Goal: Task Accomplishment & Management: Complete application form

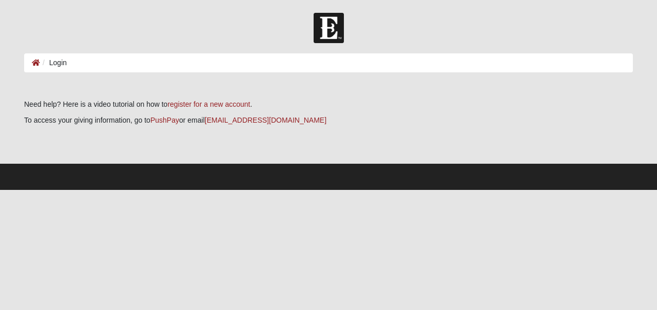
click at [61, 62] on li "Login" at bounding box center [53, 63] width 27 height 11
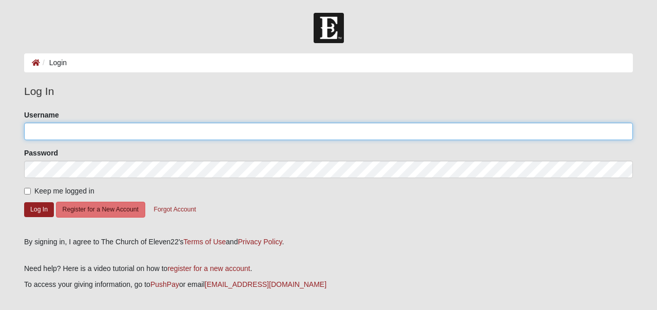
type input "[EMAIL_ADDRESS][DOMAIN_NAME]"
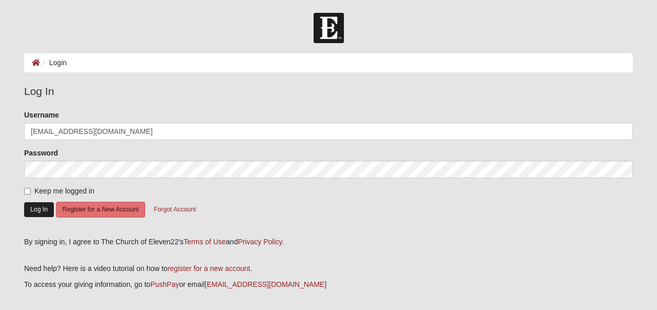
click at [44, 209] on button "Log In" at bounding box center [39, 209] width 30 height 15
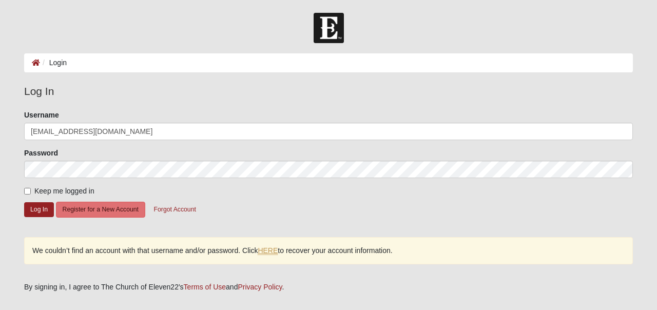
click at [268, 247] on link "HERE" at bounding box center [268, 251] width 20 height 9
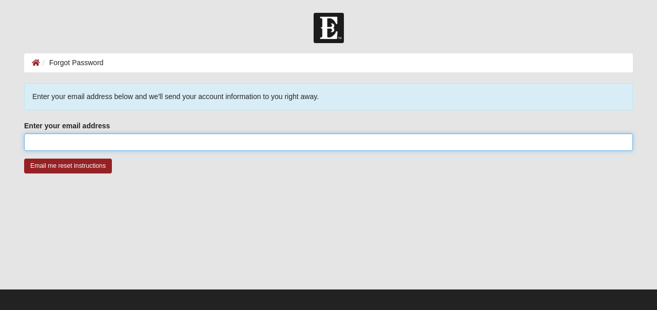
click at [99, 145] on input "Enter your email address" at bounding box center [328, 142] width 609 height 17
type input "[EMAIL_ADDRESS][DOMAIN_NAME]"
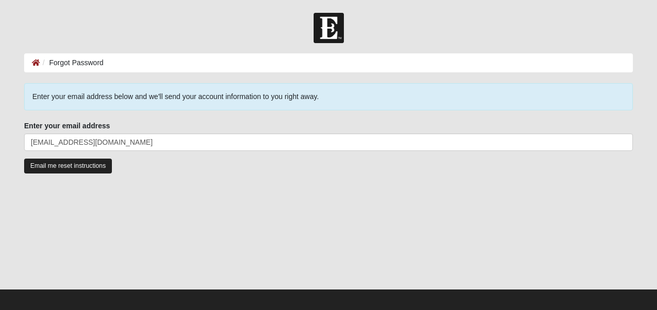
click at [87, 164] on input "Email me reset instructions" at bounding box center [68, 166] width 88 height 15
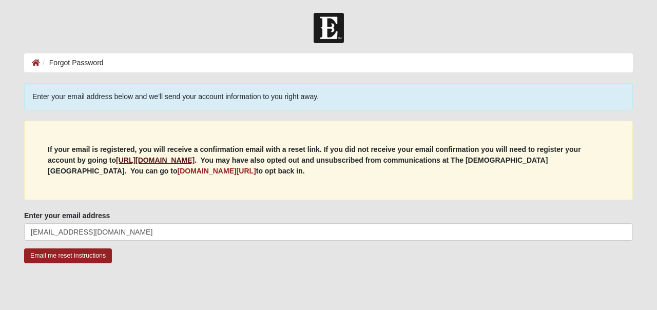
click at [142, 158] on b "https://my.coe22.com/register" at bounding box center [155, 160] width 79 height 8
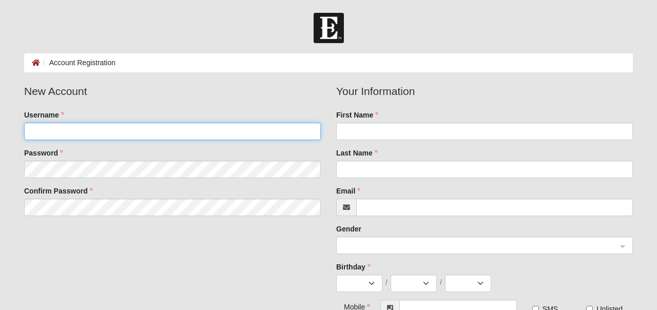
click at [105, 136] on input "Username" at bounding box center [172, 131] width 297 height 17
type input "saphire_307"
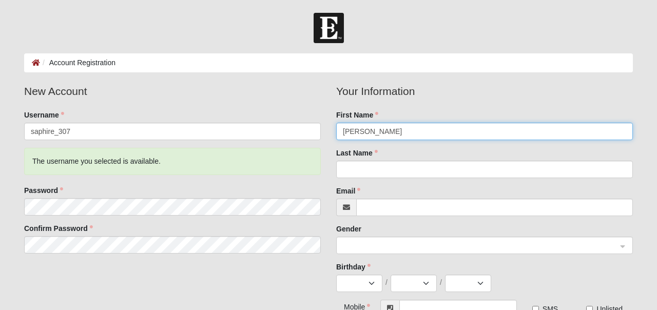
type input "[PERSON_NAME]"
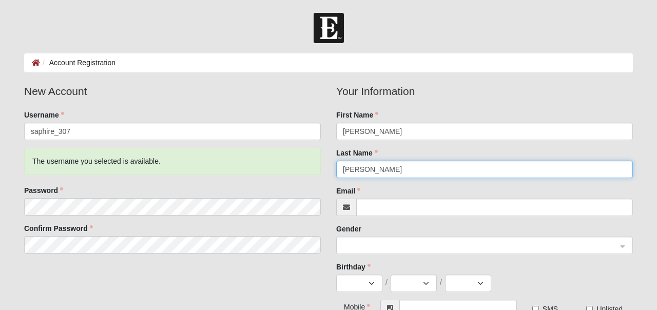
type input "[PERSON_NAME]"
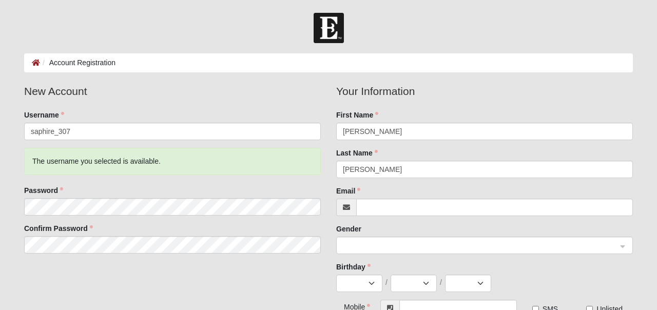
click at [322, 149] on fieldset "New Account Username saphire_307 The username you selected is available. Passwo…" at bounding box center [172, 172] width 312 height 178
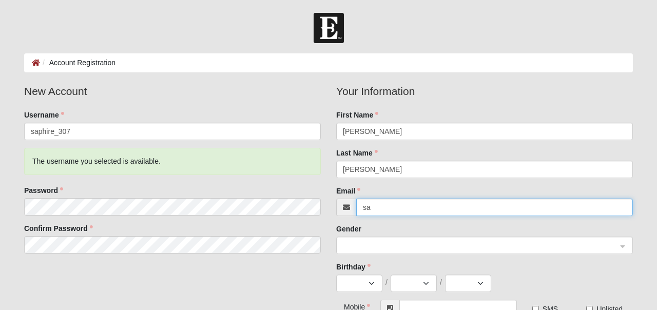
type input "[EMAIL_ADDRESS][DOMAIN_NAME]"
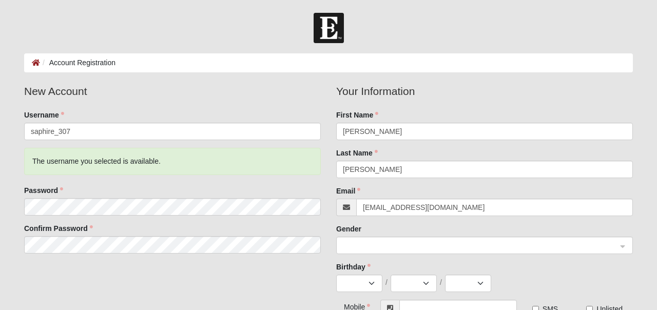
click at [383, 243] on span at bounding box center [480, 245] width 274 height 11
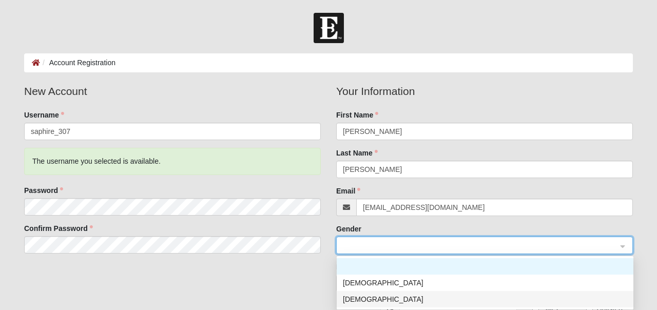
click at [361, 296] on div "[DEMOGRAPHIC_DATA]" at bounding box center [485, 299] width 285 height 11
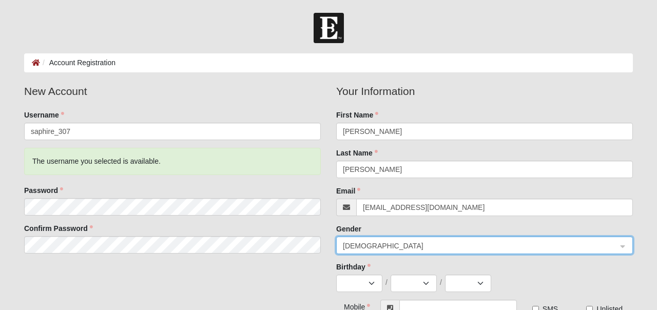
scroll to position [54, 0]
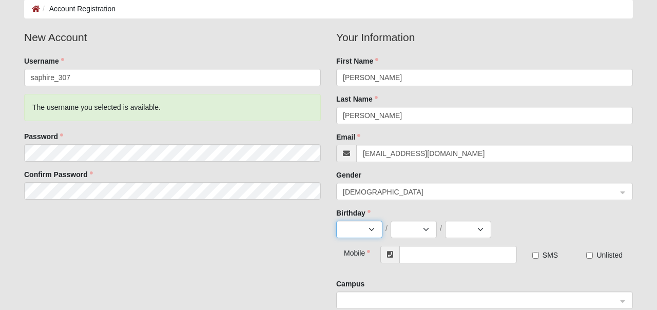
select select "3"
select select "7"
select select "1979"
click at [416, 255] on input "text" at bounding box center [459, 254] width 118 height 17
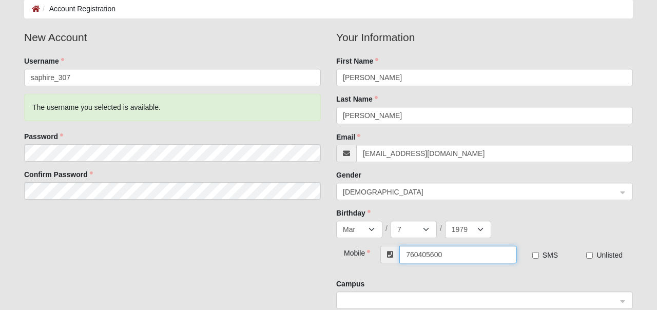
type input "[PHONE_NUMBER]"
click at [534, 254] on input "SMS" at bounding box center [536, 255] width 7 height 7
checkbox input "true"
click at [590, 253] on input "Unlisted" at bounding box center [590, 255] width 7 height 7
checkbox input "true"
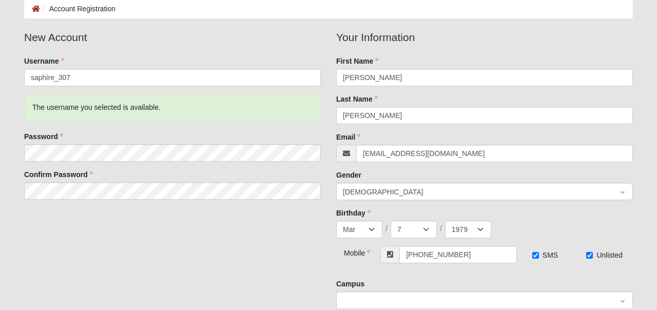
click at [154, 151] on fieldset "New Account Username saphire_307 The username you selected is available. Passwo…" at bounding box center [172, 118] width 312 height 178
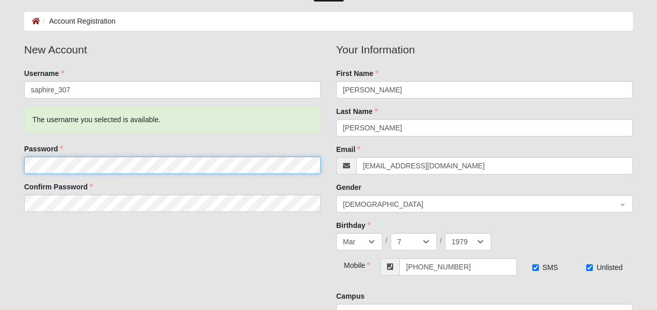
scroll to position [95, 0]
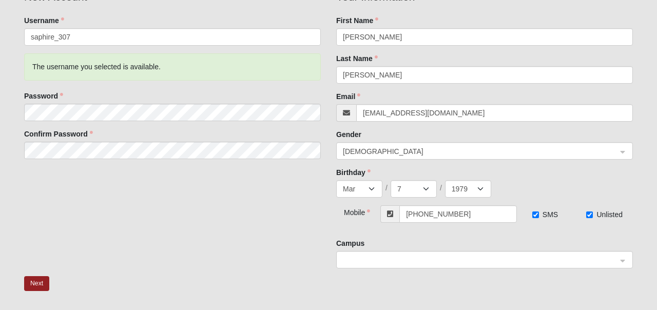
click at [189, 166] on fieldset "New Account Username saphire_307 The username you selected is available. Passwo…" at bounding box center [172, 78] width 312 height 178
click at [242, 128] on fieldset "New Account Username saphire_307 The username you selected is available. Passwo…" at bounding box center [172, 78] width 312 height 178
click at [32, 282] on button "Next" at bounding box center [36, 283] width 25 height 15
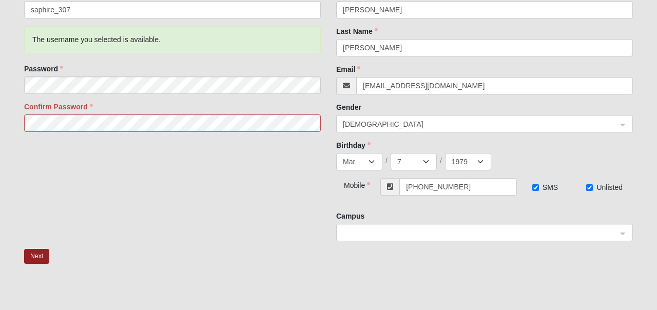
scroll to position [174, 0]
click at [374, 231] on span at bounding box center [480, 231] width 274 height 11
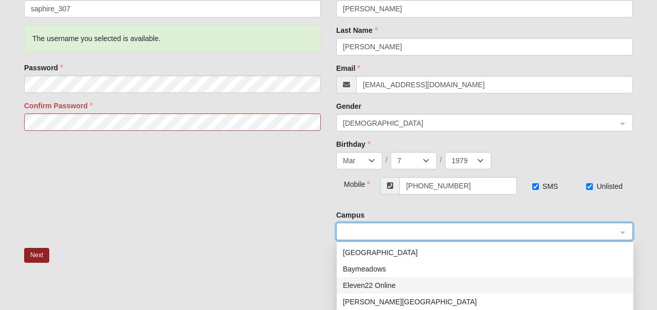
click at [377, 282] on div "Eleven22 Online" at bounding box center [485, 285] width 285 height 11
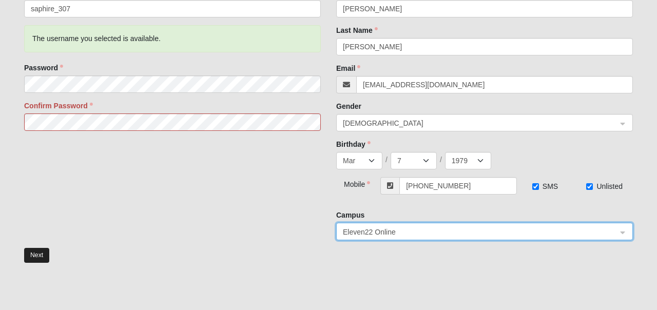
click at [41, 252] on button "Next" at bounding box center [36, 255] width 25 height 15
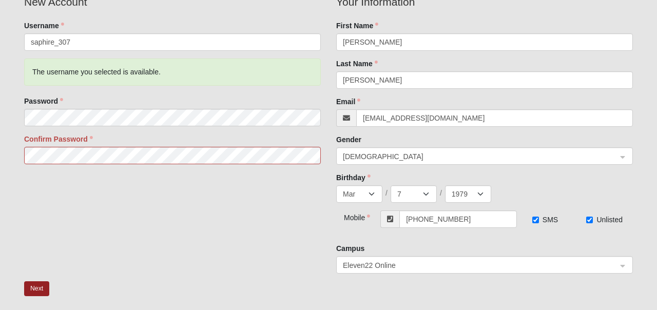
scroll to position [139, 0]
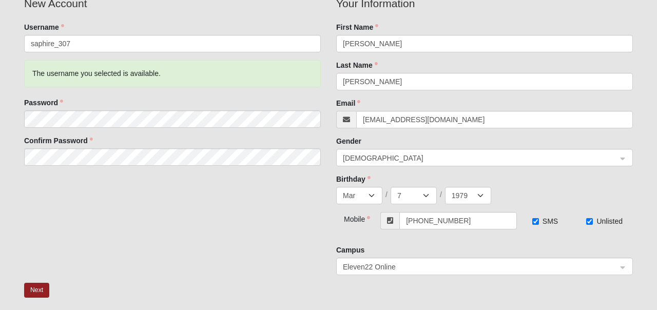
click at [96, 202] on div "New Account Username saphire_307 The username you selected is available. Passwo…" at bounding box center [328, 139] width 625 height 288
click at [43, 292] on button "Next" at bounding box center [36, 290] width 25 height 15
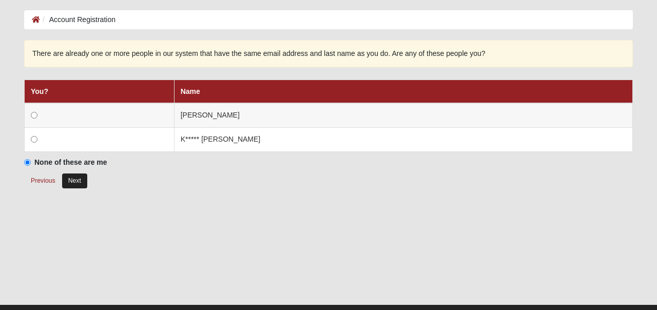
scroll to position [41, 0]
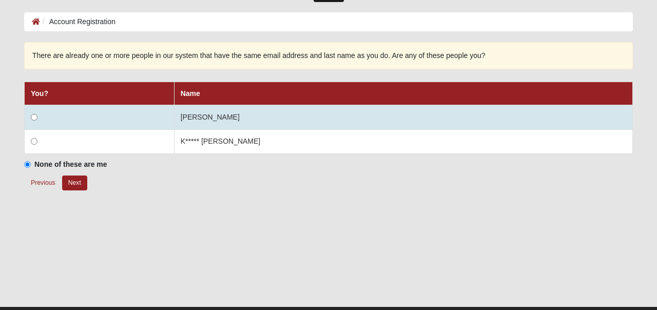
click at [31, 117] on input "radio" at bounding box center [34, 117] width 7 height 7
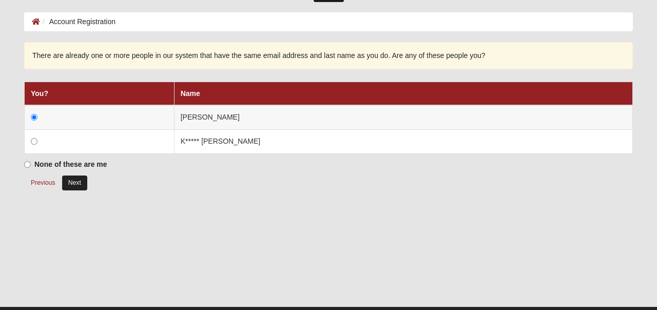
click at [70, 178] on button "Next" at bounding box center [74, 183] width 25 height 15
radio input "true"
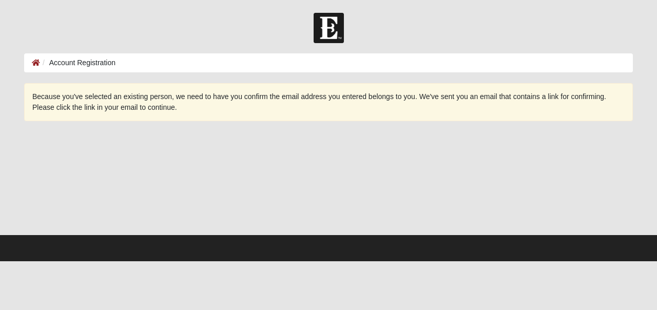
scroll to position [0, 0]
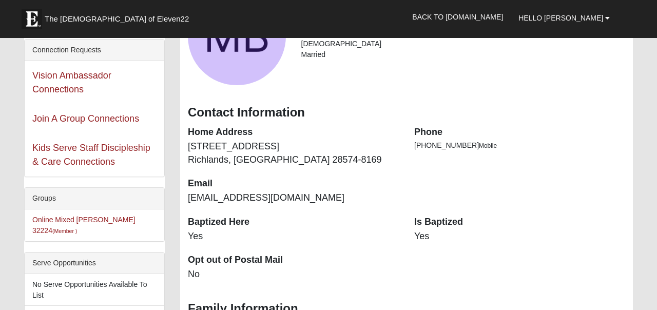
scroll to position [102, 0]
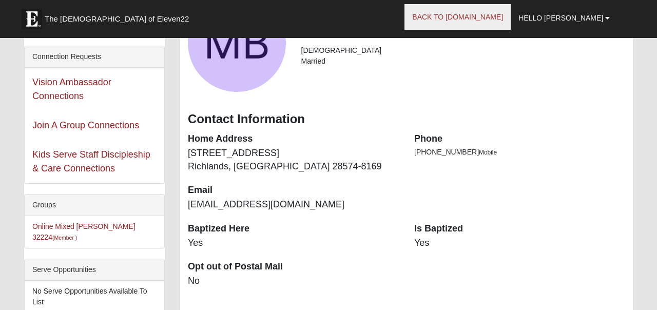
click at [478, 25] on link "Back to [DOMAIN_NAME]" at bounding box center [458, 17] width 106 height 26
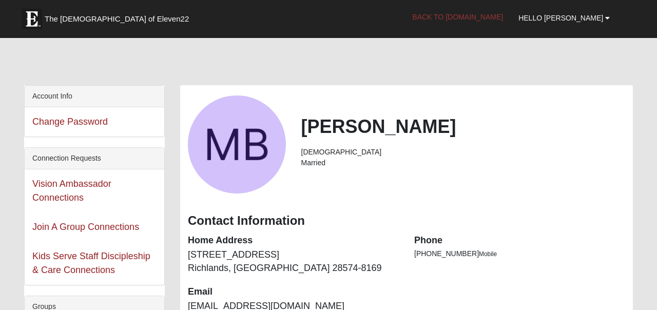
click at [479, 21] on link "Back to [DOMAIN_NAME]" at bounding box center [458, 17] width 106 height 26
click at [97, 17] on span "The [DEMOGRAPHIC_DATA] of Eleven22" at bounding box center [117, 19] width 144 height 10
